Goal: Task Accomplishment & Management: Manage account settings

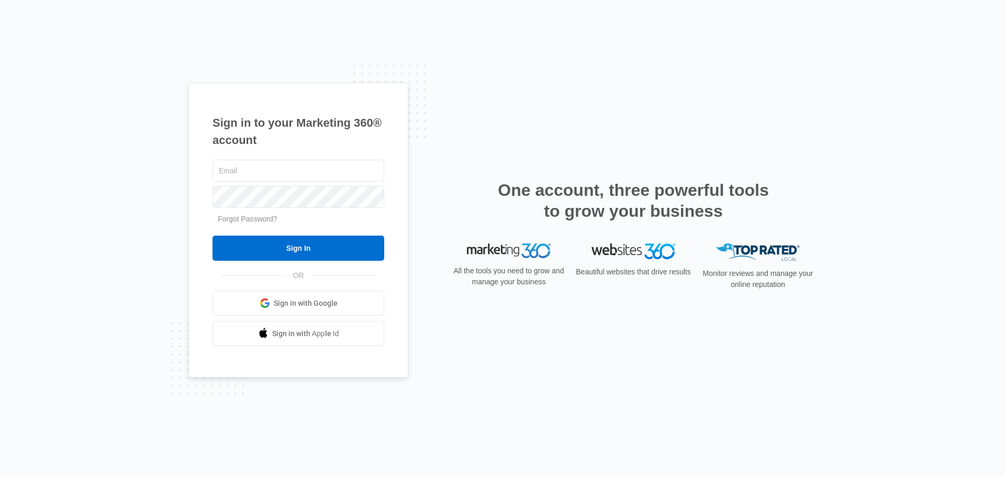
type input "[PERSON_NAME][EMAIL_ADDRESS][DOMAIN_NAME]"
click at [324, 247] on input "Sign In" at bounding box center [298, 248] width 172 height 25
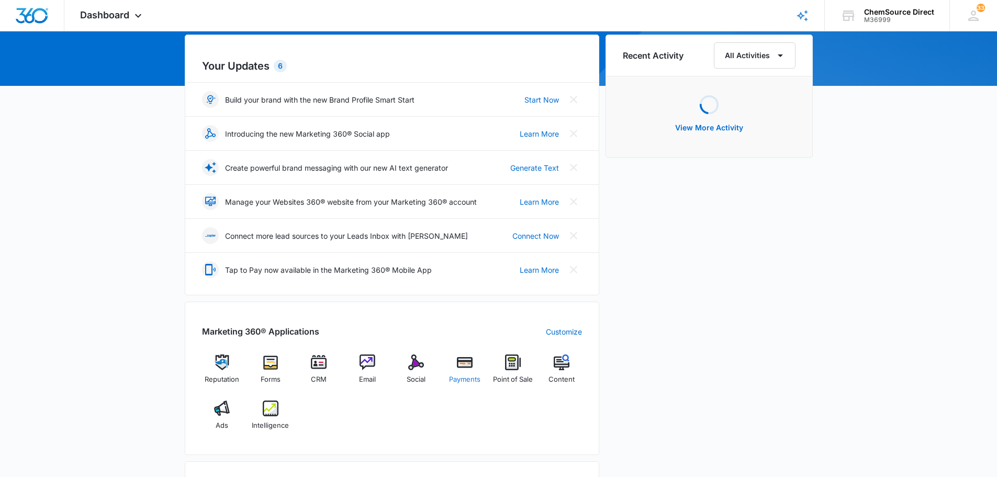
scroll to position [105, 0]
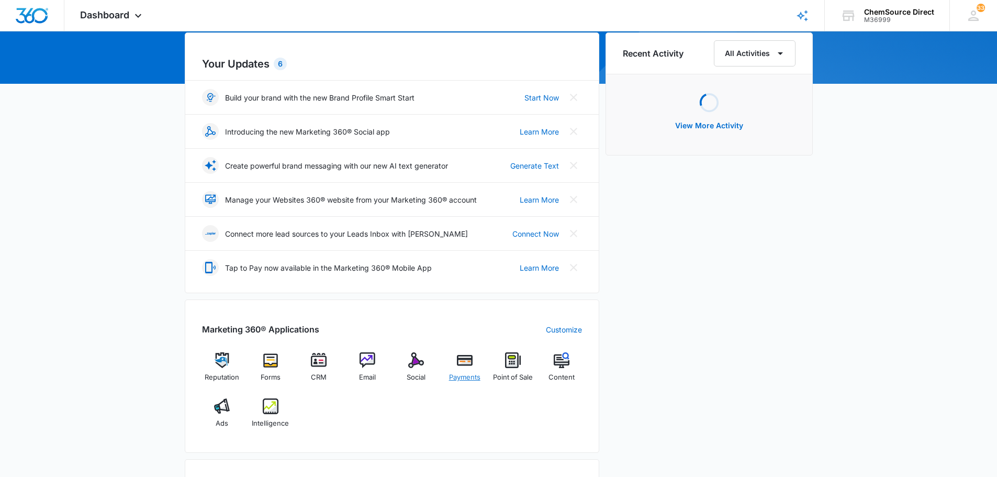
click at [469, 368] on div "Payments" at bounding box center [464, 371] width 40 height 38
